Goal: Task Accomplishment & Management: Use online tool/utility

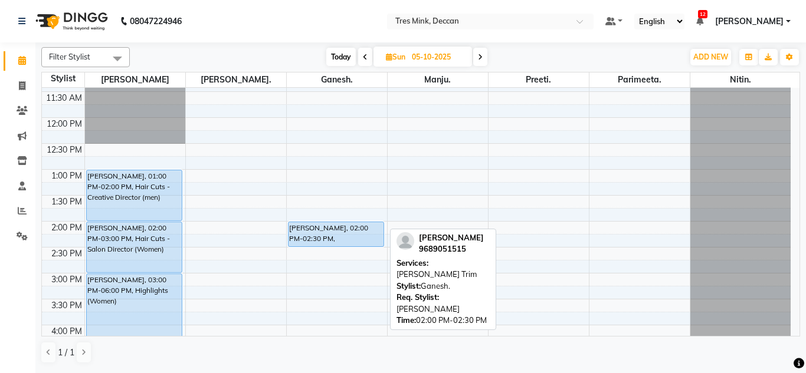
scroll to position [190, 0]
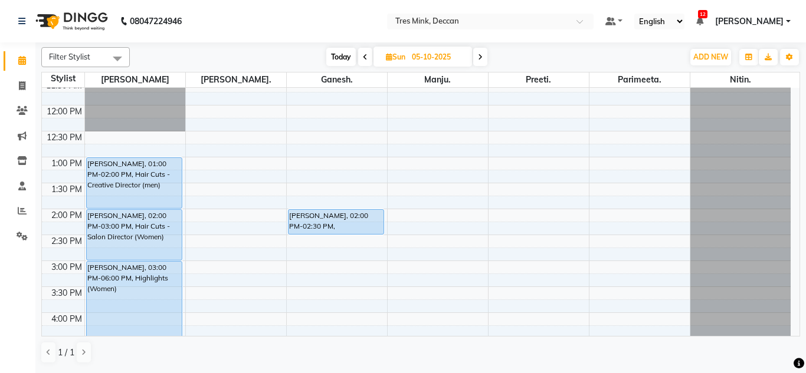
click at [349, 52] on span "Today" at bounding box center [340, 57] width 29 height 18
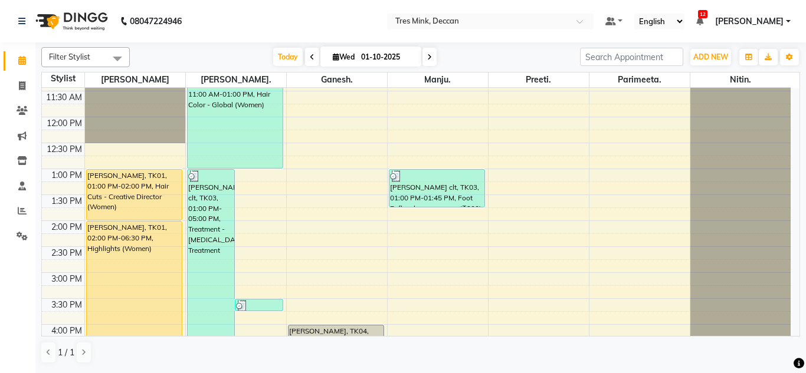
scroll to position [131, 0]
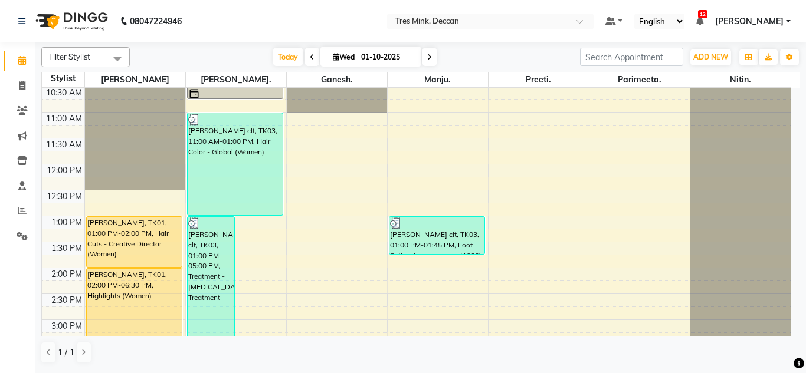
click at [440, 45] on div "Filter Stylist Select All Revati [PERSON_NAME]. [GEOGRAPHIC_DATA]. [GEOGRAPHIC_…" at bounding box center [420, 205] width 759 height 326
click at [428, 54] on icon at bounding box center [429, 57] width 5 height 7
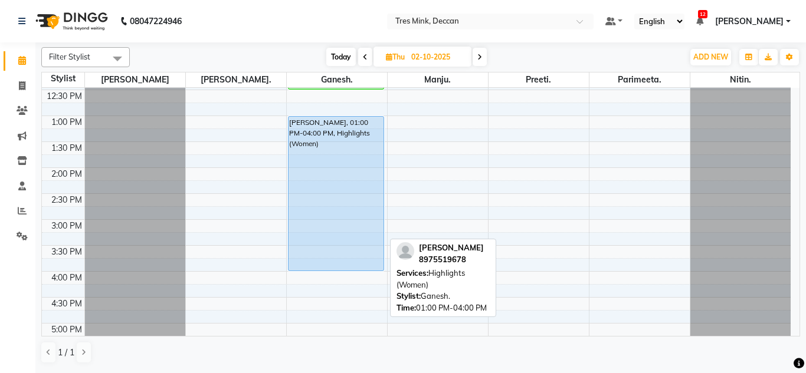
scroll to position [249, 0]
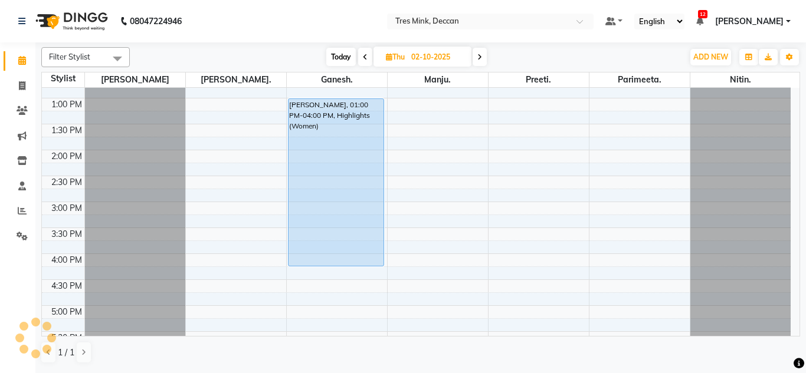
drag, startPoint x: 326, startPoint y: 253, endPoint x: 324, endPoint y: 268, distance: 14.9
click at [324, 268] on div "SHRISTInull, 11:30 AM-12:30 PM, Hair Cuts -Sr. Salon Stylist (Women) [PERSON_NA…" at bounding box center [337, 176] width 100 height 674
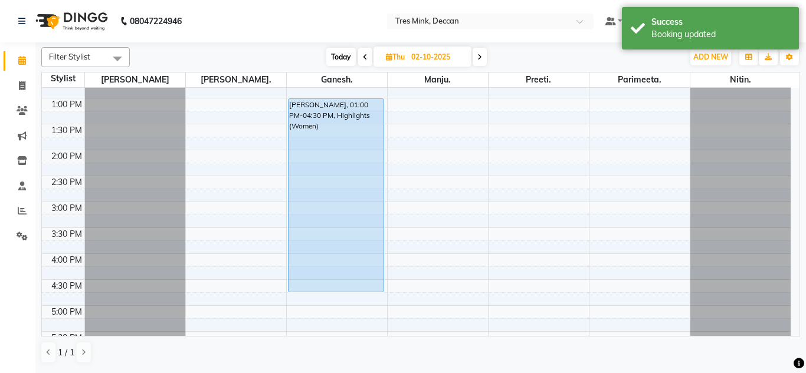
click at [325, 283] on div "SHRISTInull, 11:30 AM-12:30 PM, Hair Cuts -Sr. Salon Stylist (Women) [PERSON_NA…" at bounding box center [337, 176] width 100 height 674
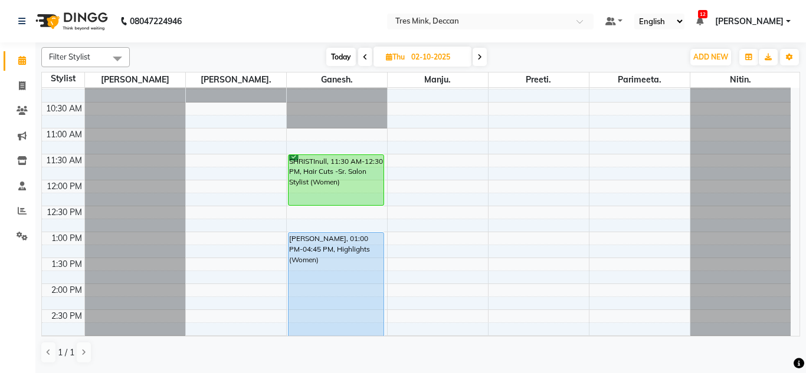
scroll to position [72, 0]
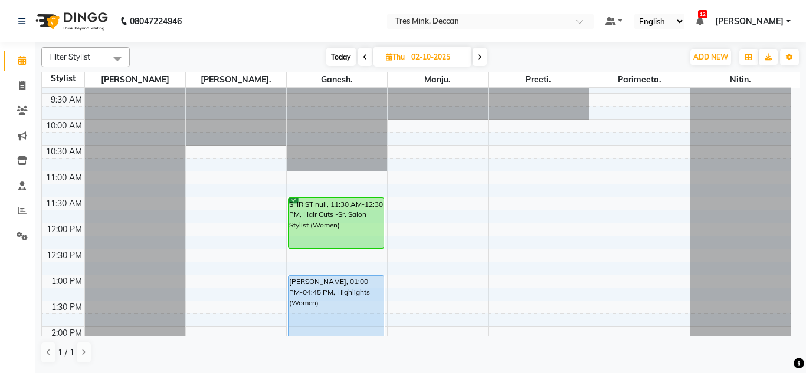
click at [337, 64] on span "Today" at bounding box center [340, 57] width 29 height 18
type input "01-10-2025"
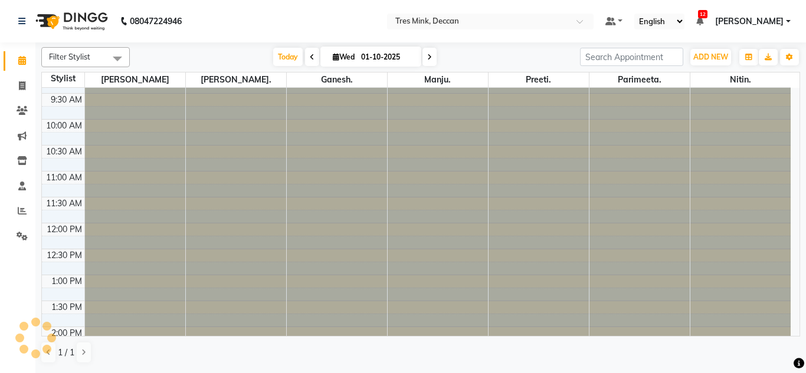
scroll to position [426, 0]
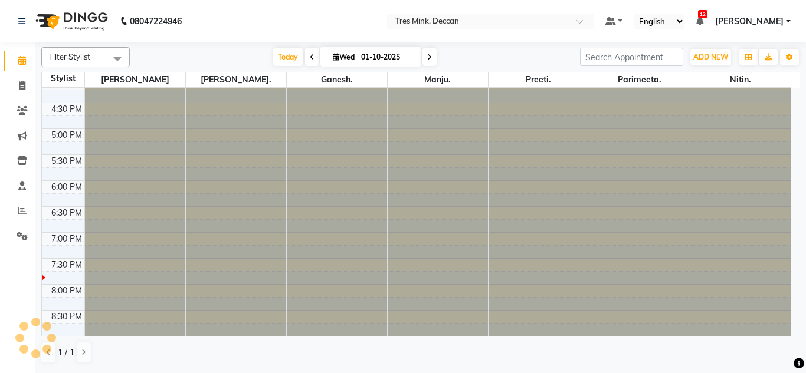
click at [339, 60] on span "Wed" at bounding box center [344, 57] width 28 height 9
select select "10"
select select "2025"
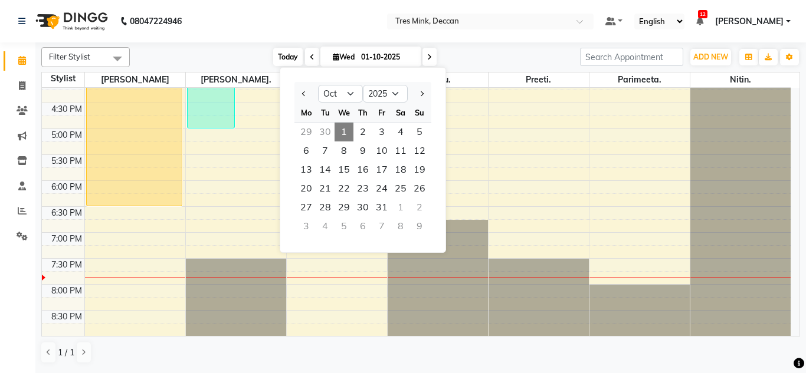
click at [281, 51] on span "Today" at bounding box center [287, 57] width 29 height 18
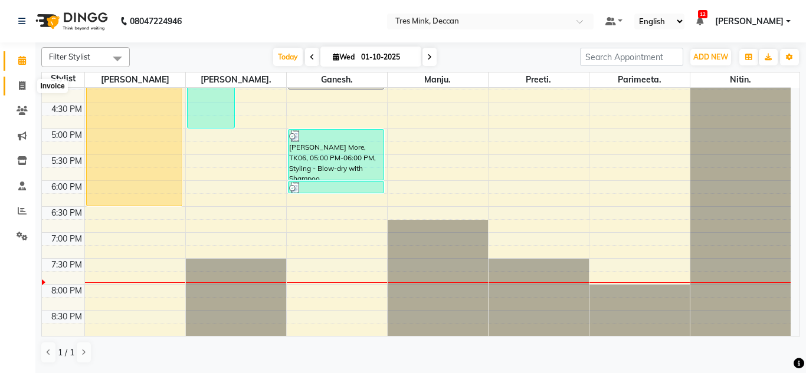
click at [24, 80] on span at bounding box center [22, 87] width 21 height 14
select select "service"
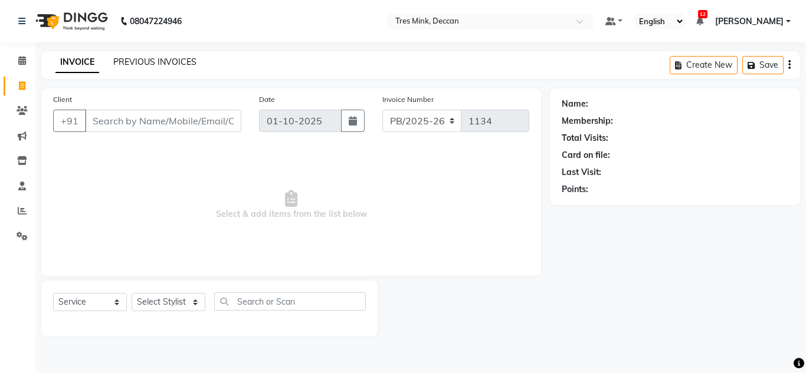
click at [167, 63] on link "PREVIOUS INVOICES" at bounding box center [154, 62] width 83 height 11
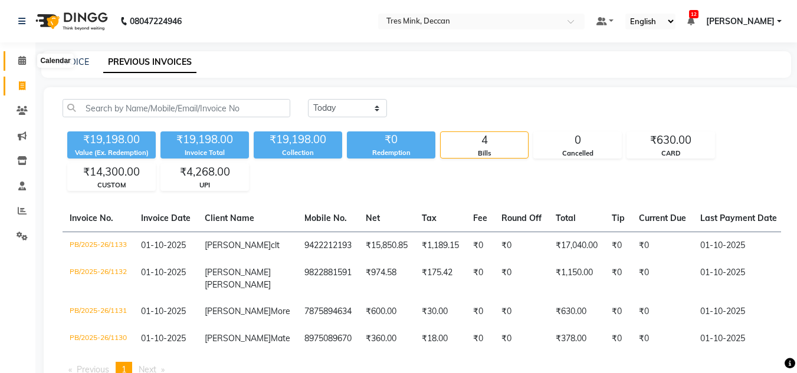
click at [19, 54] on span at bounding box center [22, 61] width 21 height 14
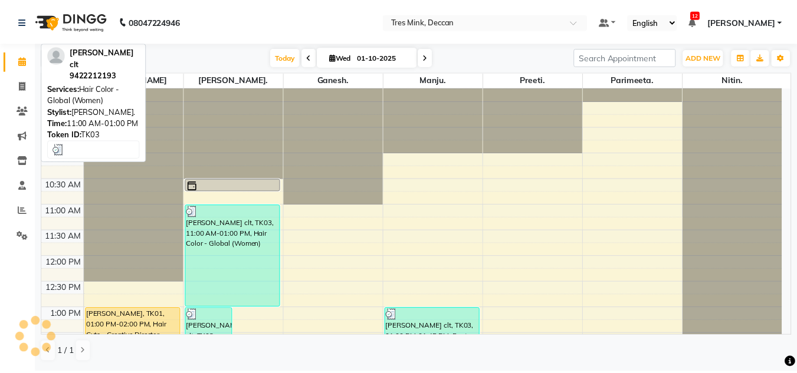
scroll to position [177, 0]
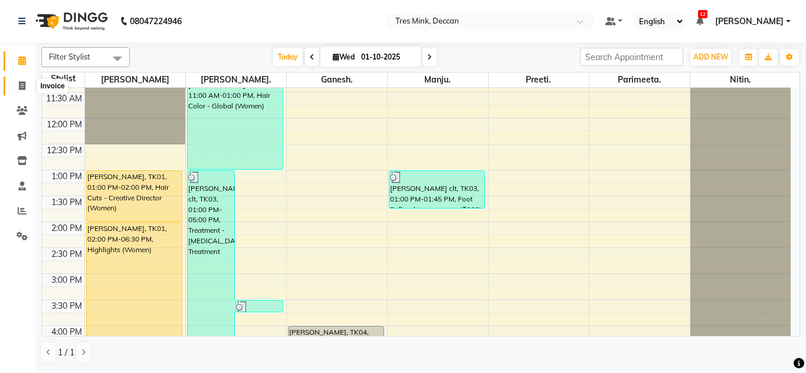
click at [21, 84] on icon at bounding box center [22, 85] width 6 height 9
select select "service"
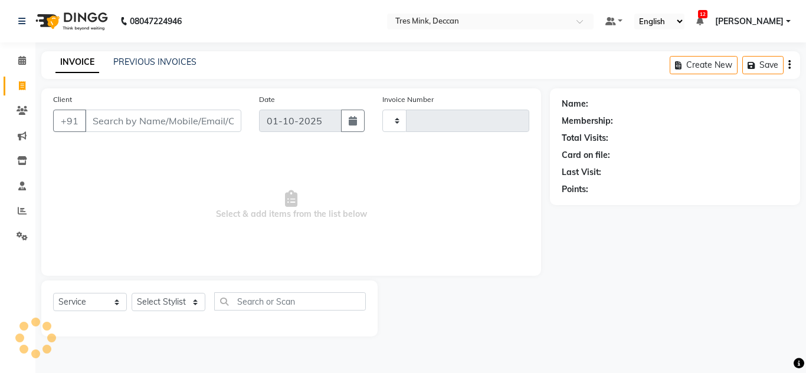
type input "1134"
select select "8055"
click at [149, 60] on link "PREVIOUS INVOICES" at bounding box center [154, 62] width 83 height 11
